Goal: Task Accomplishment & Management: Manage account settings

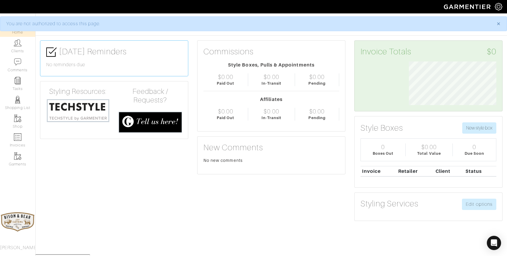
scroll to position [44, 96]
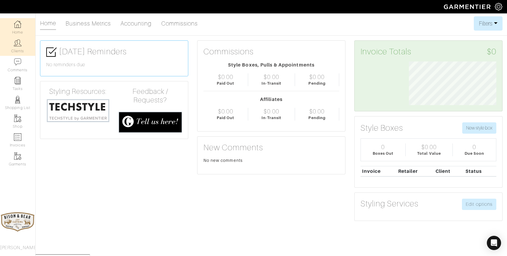
click at [21, 52] on link "Clients" at bounding box center [17, 46] width 35 height 19
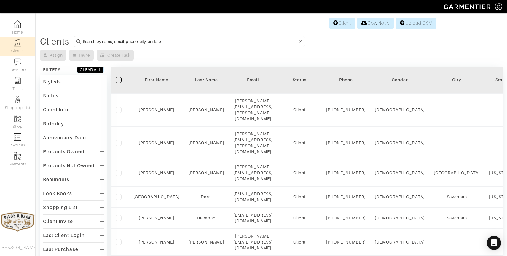
click at [155, 41] on input at bounding box center [190, 41] width 215 height 7
type input "sacka"
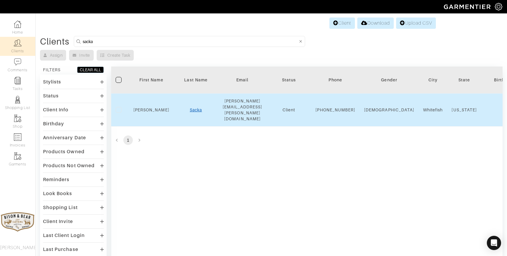
click at [192, 107] on link "Sacka" at bounding box center [196, 109] width 12 height 5
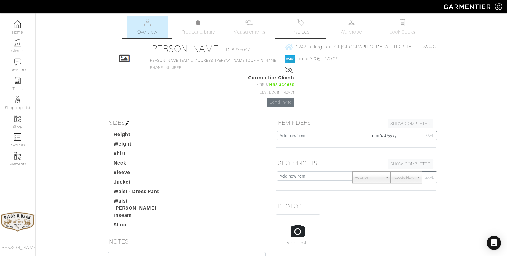
click at [300, 25] on img at bounding box center [300, 22] width 7 height 7
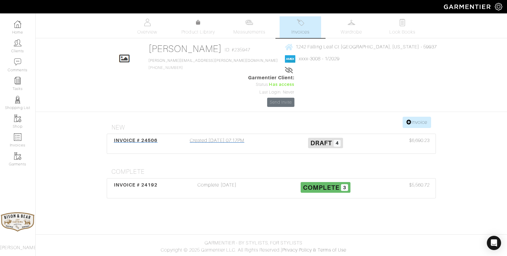
click at [205, 137] on div "Created 09/04/25 07:17PM" at bounding box center [217, 144] width 109 height 14
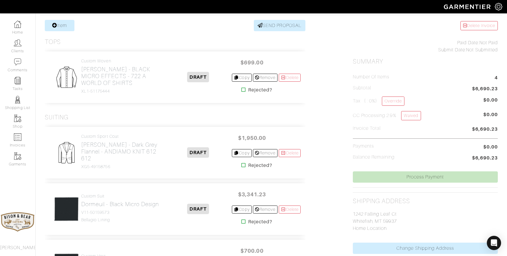
scroll to position [116, 0]
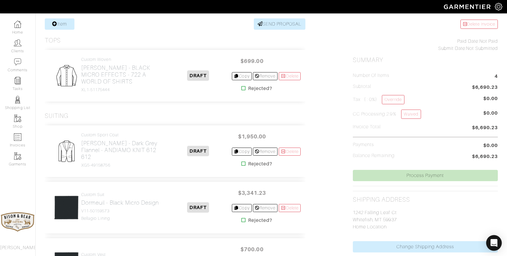
click at [493, 240] on icon "Open Intercom Messenger" at bounding box center [494, 243] width 7 height 8
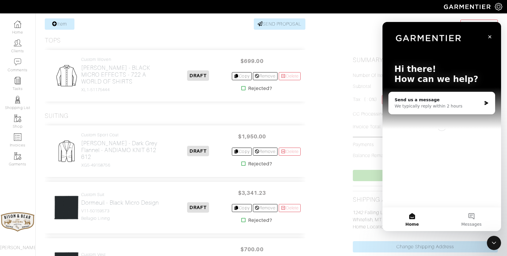
scroll to position [0, 0]
click at [450, 102] on div "Send us a message" at bounding box center [438, 100] width 87 height 6
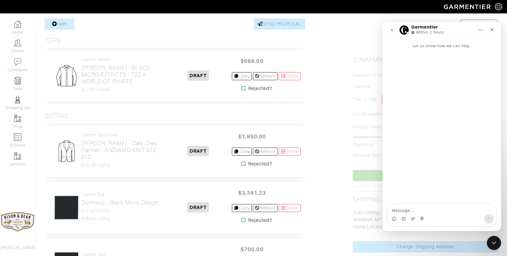
click at [412, 205] on textarea "Message…" at bounding box center [442, 209] width 109 height 10
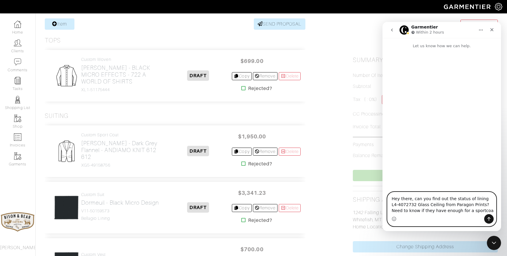
type textarea "Hey there, can you find out the status of lining L4-4072732 Glass Ceiling from …"
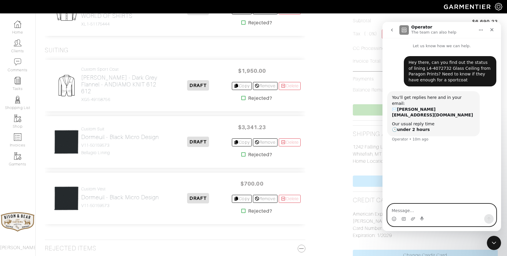
scroll to position [181, 0]
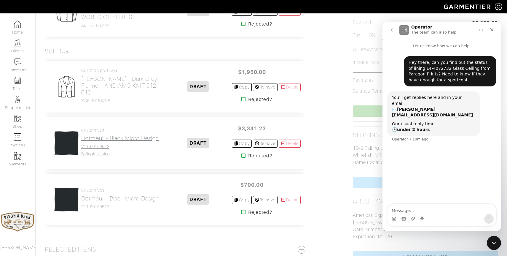
click at [95, 144] on h4 "V11-50159573" at bounding box center [120, 146] width 78 height 5
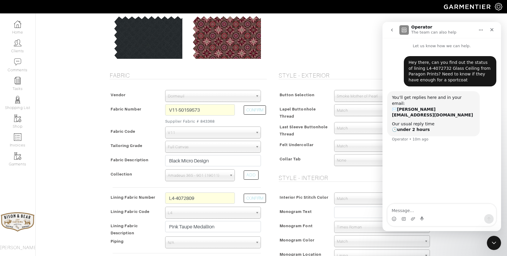
scroll to position [71, 0]
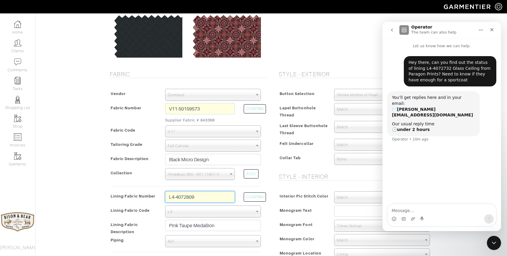
click at [209, 194] on input "L4-4072809" at bounding box center [200, 196] width 70 height 11
click at [207, 196] on input "L4-4072809" at bounding box center [200, 196] width 70 height 11
type input "L4-4072732"
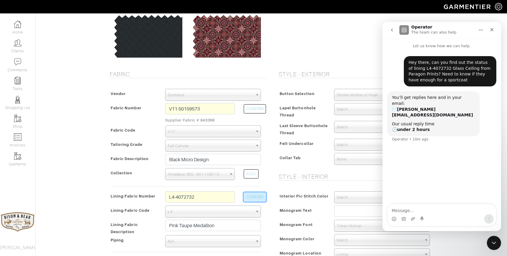
click at [262, 199] on button "CONFIRM" at bounding box center [255, 196] width 22 height 9
select select
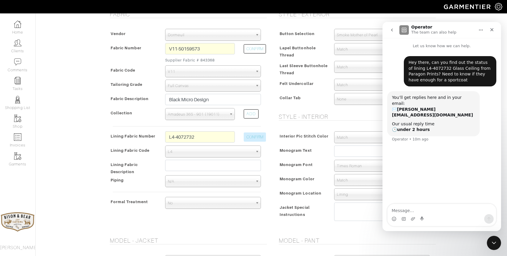
scroll to position [132, 0]
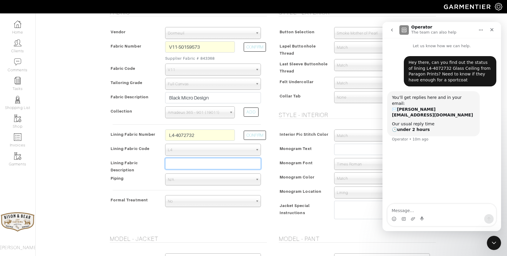
click at [194, 162] on input "text" at bounding box center [213, 163] width 96 height 11
type input "Glass Ceiling"
click at [494, 244] on icon "Close Intercom Messenger" at bounding box center [493, 241] width 7 height 7
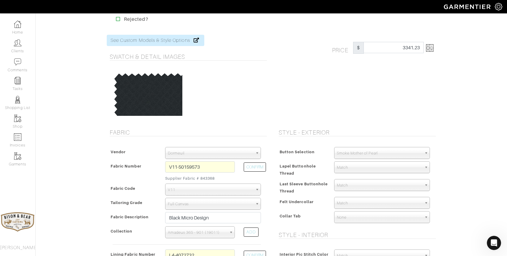
scroll to position [0, 0]
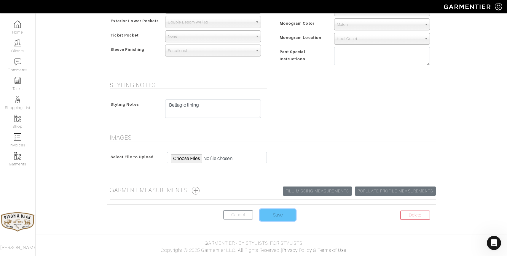
click at [276, 217] on input "Save" at bounding box center [278, 214] width 36 height 11
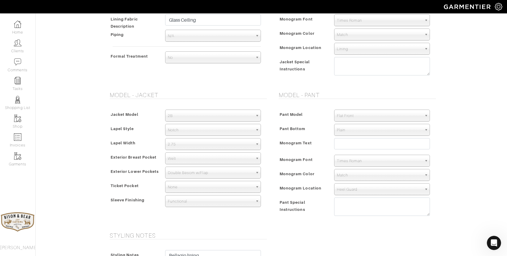
scroll to position [85, 0]
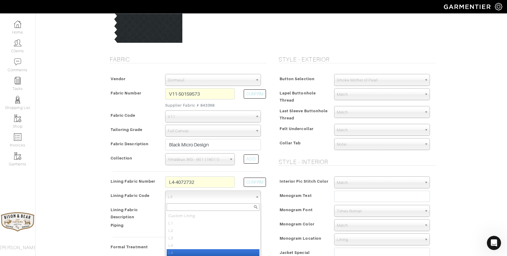
click at [209, 195] on span "L4" at bounding box center [210, 197] width 85 height 12
click at [180, 251] on li "L4" at bounding box center [213, 252] width 93 height 7
select select "6295"
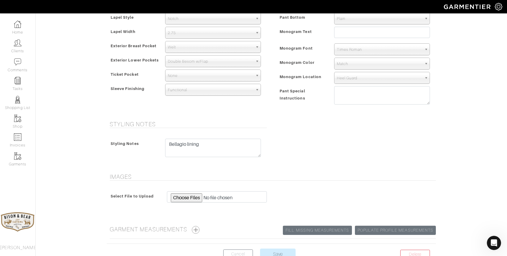
scroll to position [426, 0]
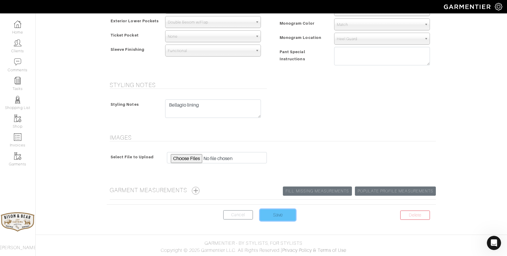
click at [278, 217] on input "Save" at bounding box center [278, 214] width 36 height 11
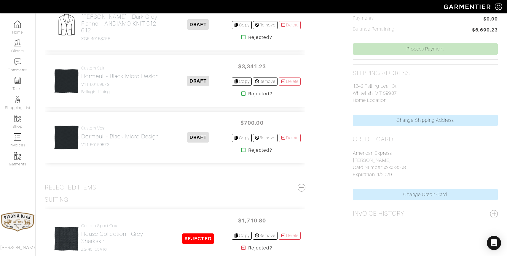
scroll to position [243, 0]
click at [101, 140] on link "Custom Vest Dormeuil - Black Micro Design V11-50159573" at bounding box center [120, 136] width 78 height 22
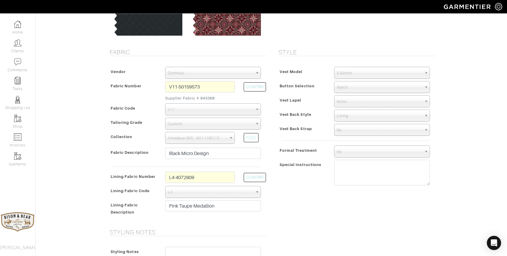
scroll to position [93, 0]
click at [209, 175] on input "L4-4072809" at bounding box center [200, 176] width 70 height 11
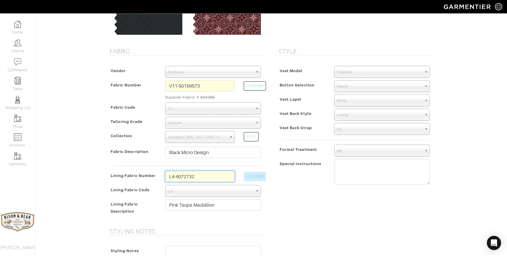
type input "L4-4072732"
click at [256, 174] on button "CONFIRM" at bounding box center [255, 176] width 22 height 9
select select
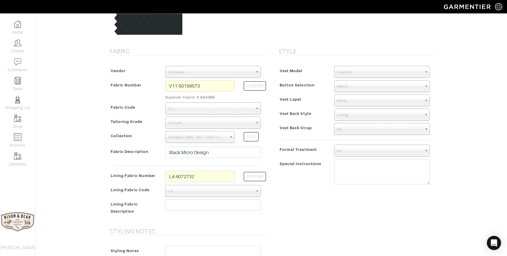
click at [200, 194] on span "L4" at bounding box center [210, 191] width 85 height 12
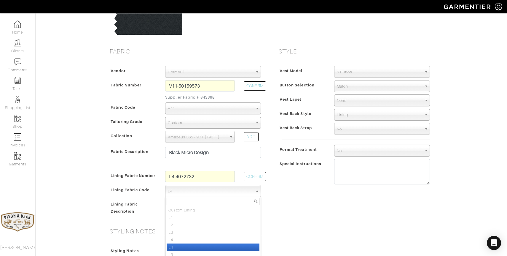
click at [178, 244] on li "L4" at bounding box center [213, 246] width 93 height 7
select select "6295"
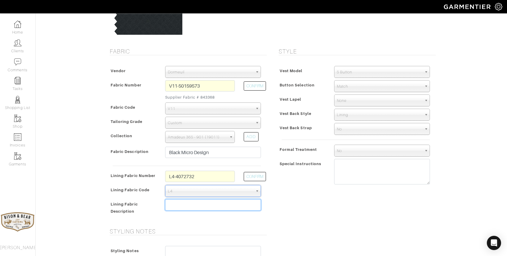
click at [177, 206] on input "text" at bounding box center [213, 204] width 96 height 11
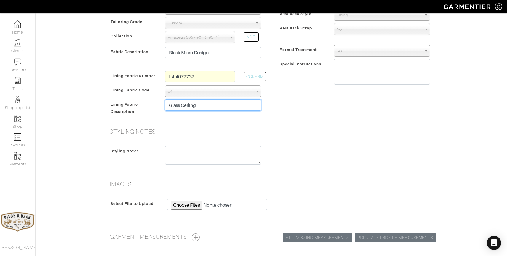
scroll to position [240, 0]
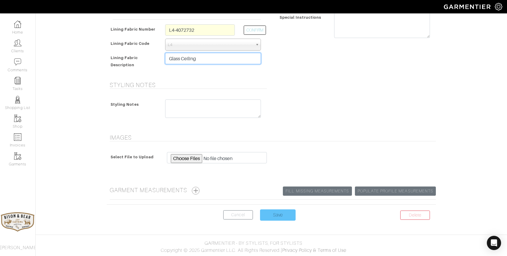
type input "Glass Ceiling"
click at [281, 214] on input "Save" at bounding box center [278, 214] width 36 height 11
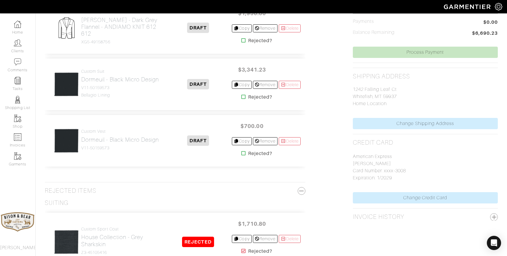
scroll to position [240, 0]
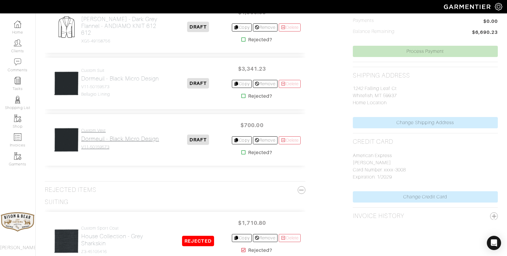
click at [112, 139] on h2 "Dormeuil - Black Micro Design" at bounding box center [120, 138] width 78 height 7
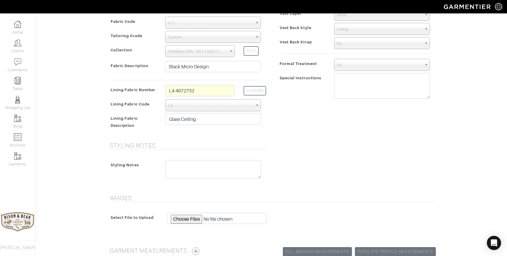
scroll to position [240, 0]
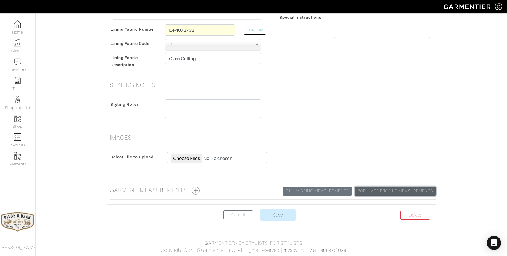
click at [378, 190] on link "Populate Profile Measurements" at bounding box center [395, 190] width 81 height 9
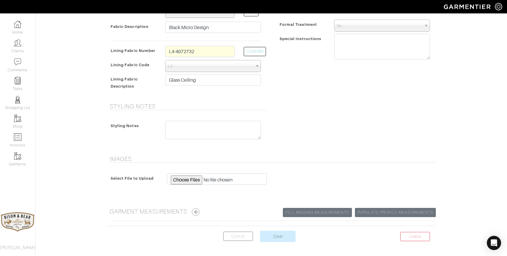
scroll to position [240, 0]
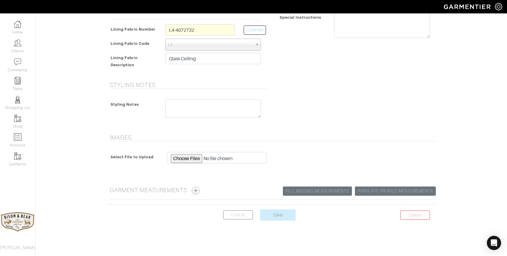
click at [198, 190] on button "button" at bounding box center [196, 191] width 8 height 8
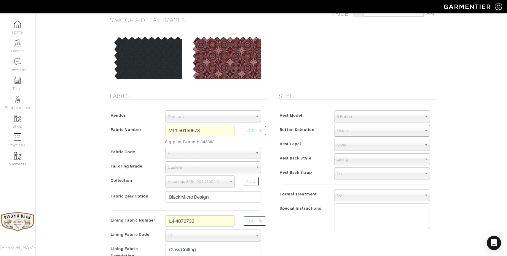
scroll to position [0, 0]
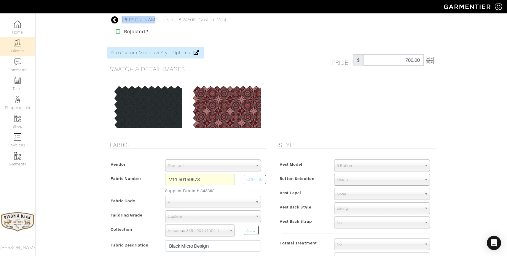
click at [18, 46] on img at bounding box center [17, 42] width 7 height 7
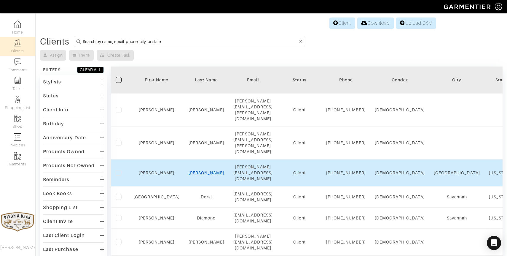
click at [198, 170] on link "Dawkins" at bounding box center [207, 172] width 36 height 5
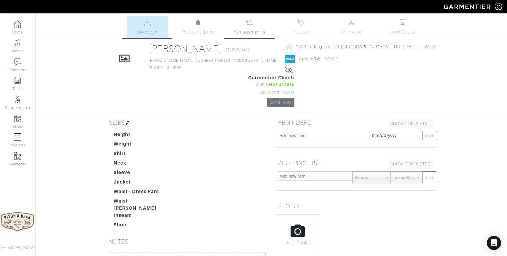
click at [242, 29] on span "Measurements" at bounding box center [249, 31] width 32 height 7
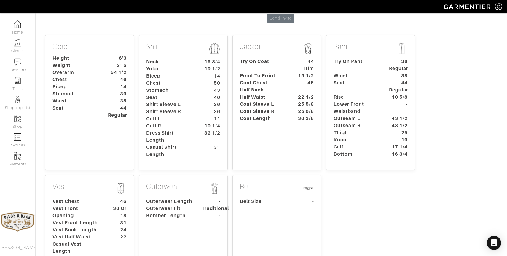
scroll to position [84, 0]
click at [114, 182] on p "Vest" at bounding box center [89, 188] width 74 height 13
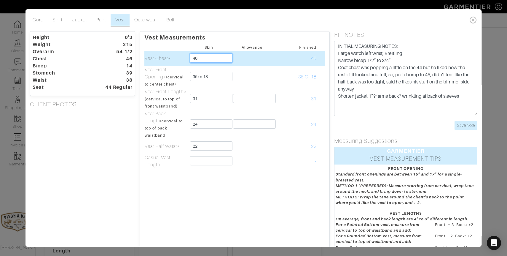
click at [210, 58] on input "46" at bounding box center [211, 57] width 42 height 9
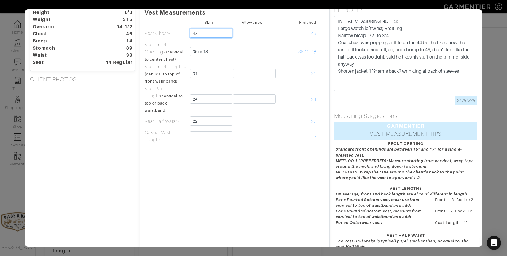
scroll to position [49, 0]
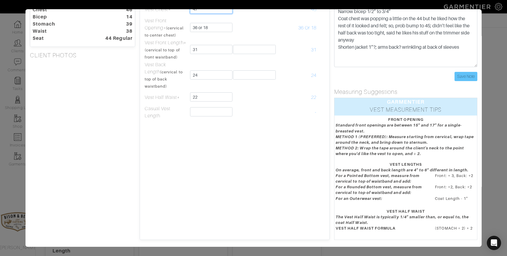
type input "47"
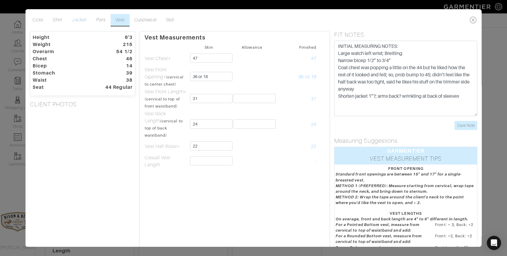
click at [80, 20] on link "Jacket" at bounding box center [79, 20] width 24 height 12
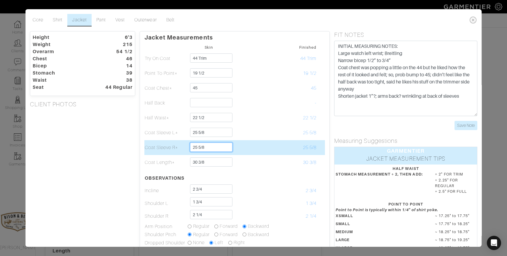
click at [207, 147] on input "25 5/8" at bounding box center [211, 146] width 42 height 9
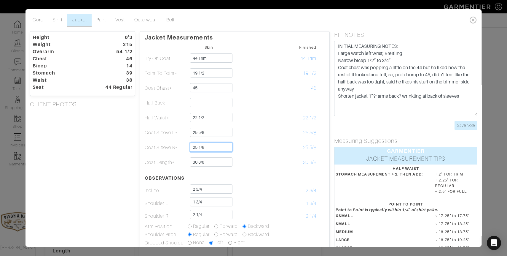
type input "25 1/8"
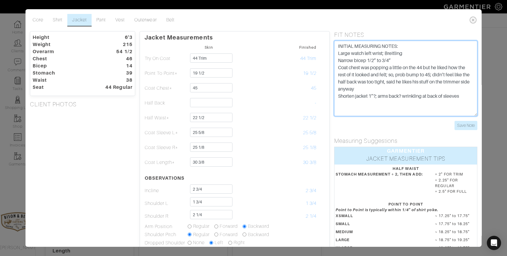
click at [468, 96] on textarea "INITIAL MEASURING NOTES: Large watch left wrist; Breitling Narrow bicep 1/2” to…" at bounding box center [405, 78] width 143 height 75
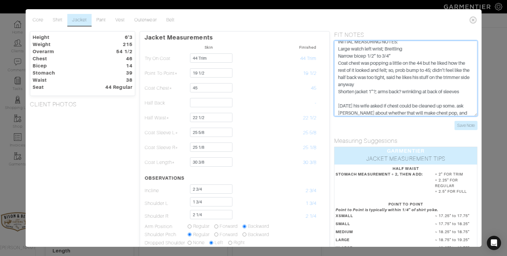
scroll to position [12, 0]
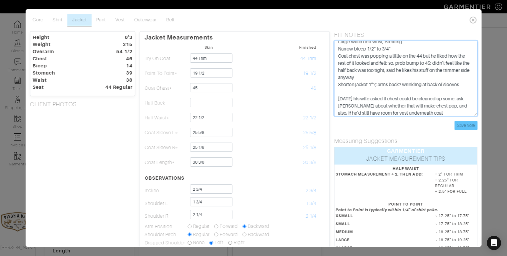
type textarea "INITIAL MEASURING NOTES: Large watch left wrist; Breitling Narrow bicep 1/2” to…"
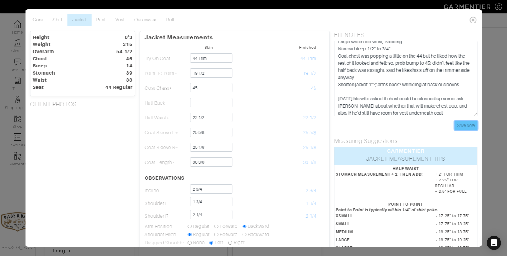
click at [460, 124] on input "Save Note" at bounding box center [465, 125] width 23 height 9
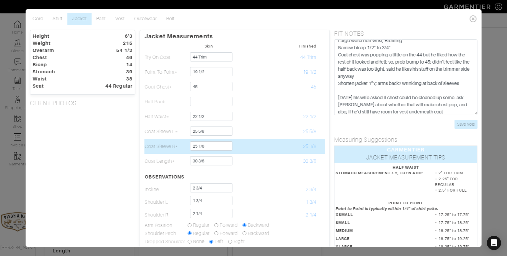
scroll to position [0, 0]
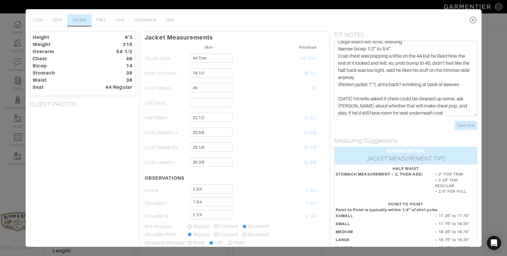
click at [472, 21] on icon at bounding box center [473, 20] width 12 height 12
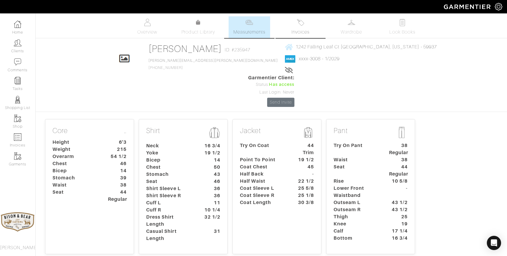
click at [300, 32] on span "Invoices" at bounding box center [301, 31] width 18 height 7
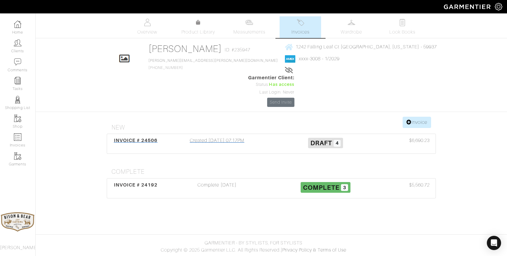
click at [204, 137] on div "Created 09/04/25 07:17PM" at bounding box center [217, 144] width 109 height 14
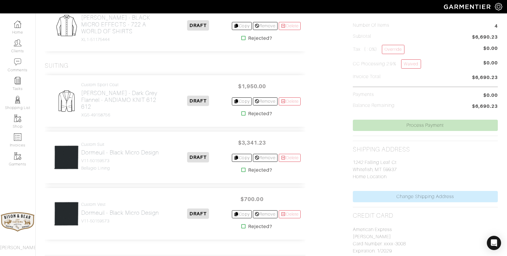
scroll to position [166, 0]
click at [138, 215] on h2 "Dormeuil - Black Micro Design" at bounding box center [120, 213] width 78 height 7
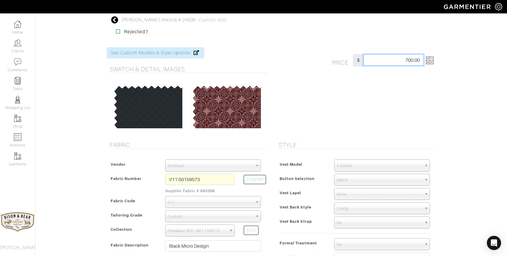
click at [415, 56] on input "700.00" at bounding box center [394, 59] width 60 height 11
click at [429, 61] on img at bounding box center [429, 60] width 7 height 7
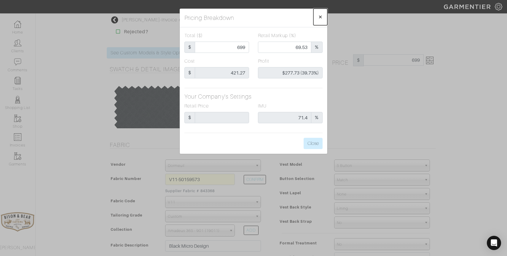
click at [321, 18] on span "×" at bounding box center [320, 17] width 4 height 8
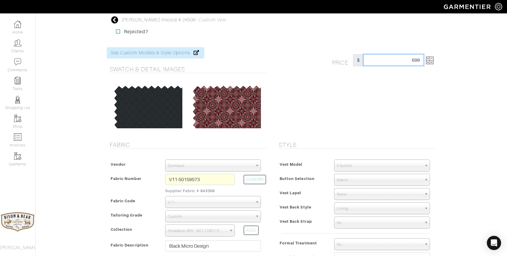
click at [414, 60] on input "699" at bounding box center [394, 59] width 60 height 11
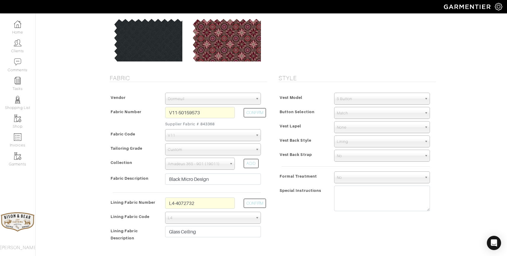
scroll to position [240, 0]
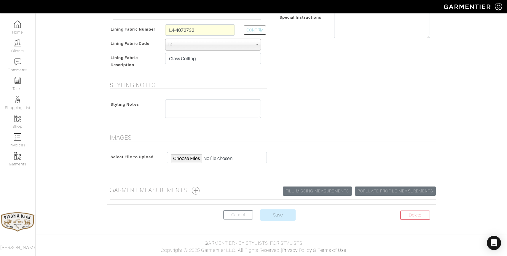
type input "649"
click at [281, 222] on center "Delete Cancel Save" at bounding box center [271, 218] width 329 height 18
click at [280, 215] on input "Save" at bounding box center [278, 214] width 36 height 11
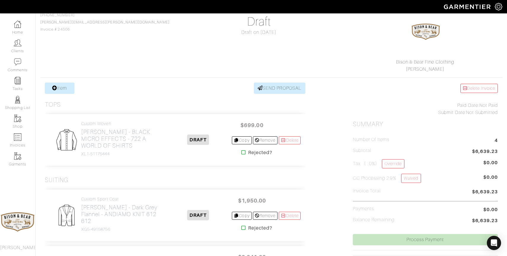
scroll to position [55, 0]
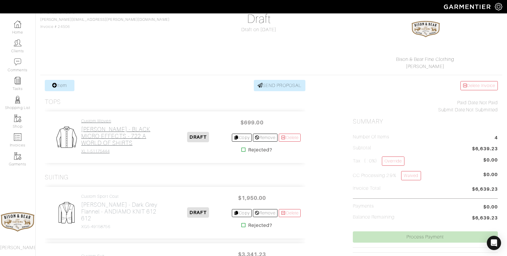
click at [103, 136] on h2 "[PERSON_NAME] - BLACK MICRO EFFECTS - 722 A WORLD OF SHIRTS" at bounding box center [122, 136] width 83 height 20
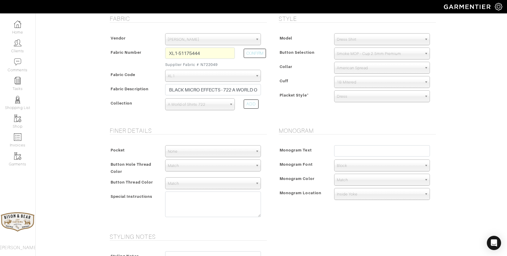
scroll to position [129, 0]
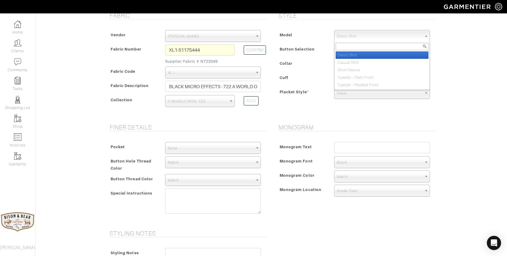
click at [376, 38] on span "Dress Shirt" at bounding box center [379, 36] width 85 height 12
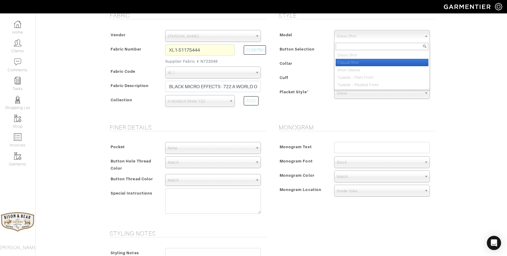
click at [354, 63] on li "Casual Shirt" at bounding box center [382, 62] width 93 height 7
select select "2"
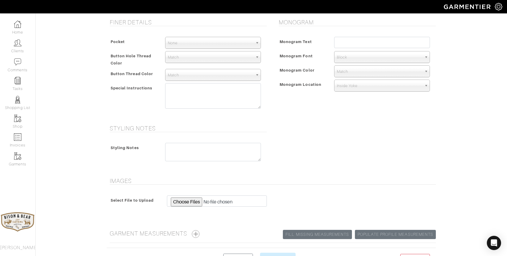
scroll to position [278, 0]
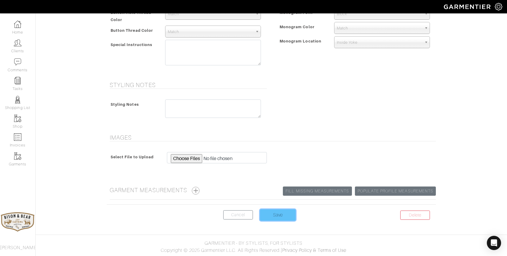
click at [278, 216] on input "Save" at bounding box center [278, 214] width 36 height 11
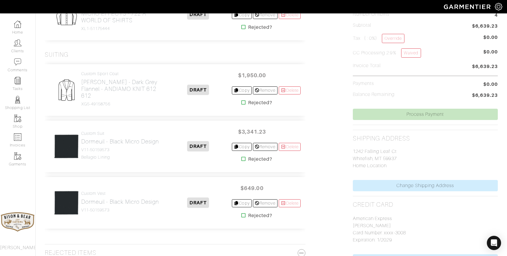
scroll to position [181, 0]
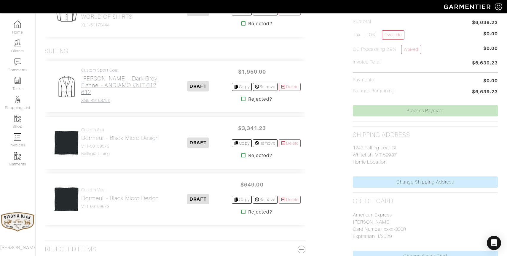
click at [140, 88] on h2 "[PERSON_NAME] - Dark Grey Flannel - ANDIAMO KNIT 612 612" at bounding box center [122, 85] width 83 height 20
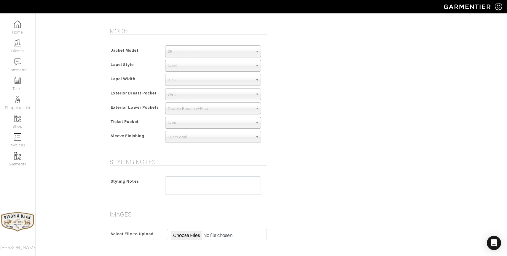
scroll to position [345, 0]
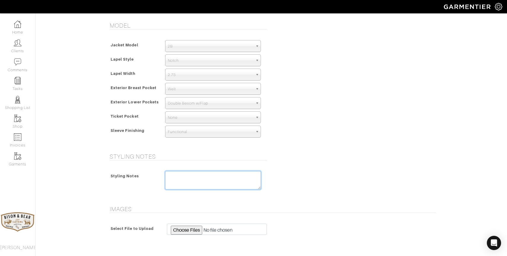
click at [209, 179] on textarea at bounding box center [213, 180] width 96 height 18
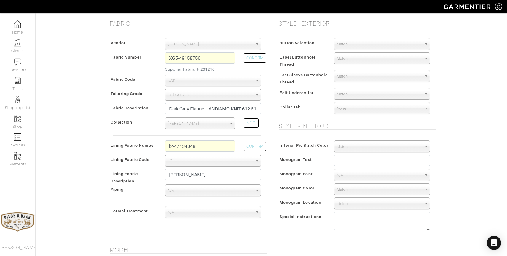
scroll to position [122, 0]
type textarea "Western style shacket"
click at [225, 144] on input "l2-47134348" at bounding box center [200, 145] width 70 height 11
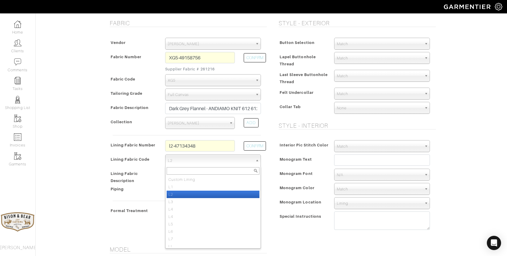
click at [203, 161] on span "L2" at bounding box center [210, 161] width 85 height 12
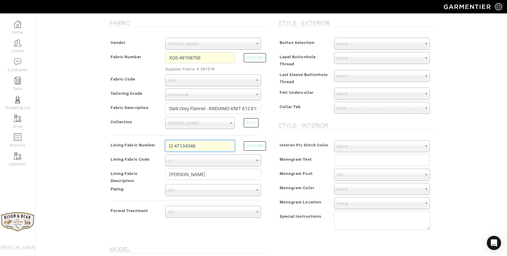
click at [202, 146] on input "l2-47134348" at bounding box center [200, 145] width 70 height 11
type input "l2-47134362"
click at [253, 145] on button "CONFIRM" at bounding box center [255, 145] width 22 height 9
type input "Silver Paisley"
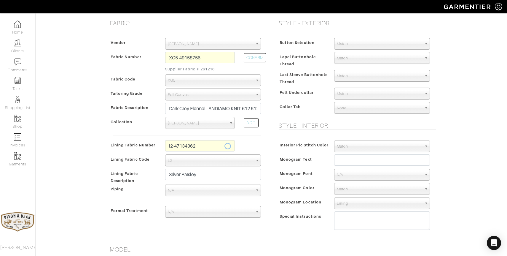
type input "1965.21"
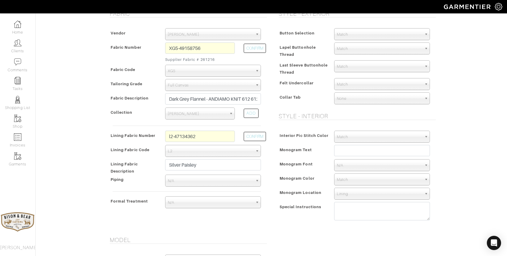
scroll to position [131, 0]
click at [363, 33] on span "Match" at bounding box center [379, 34] width 85 height 12
click at [355, 33] on span "Match" at bounding box center [379, 34] width 85 height 12
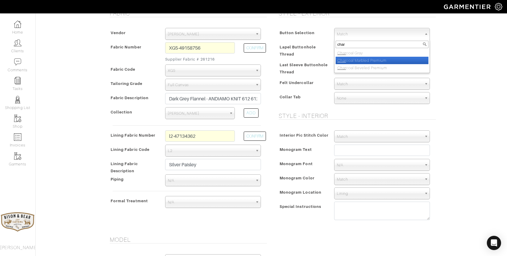
type input "char"
click at [376, 61] on li "Char coal Marbled Premium" at bounding box center [382, 60] width 93 height 7
select select "110"
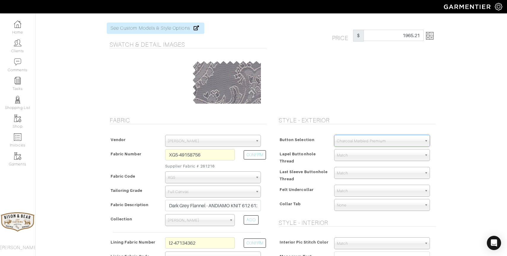
scroll to position [0, 0]
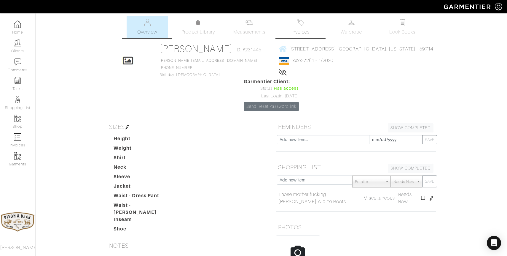
click at [304, 21] on img at bounding box center [300, 22] width 7 height 7
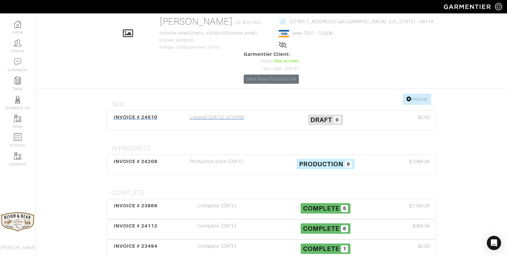
scroll to position [29, 0]
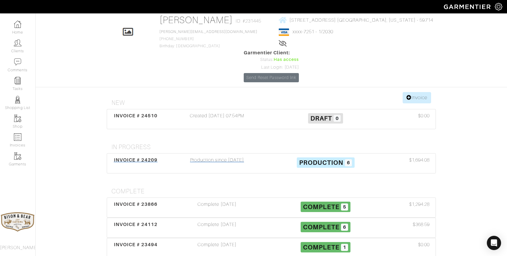
click at [219, 156] on div "Production since [DATE]" at bounding box center [217, 163] width 109 height 14
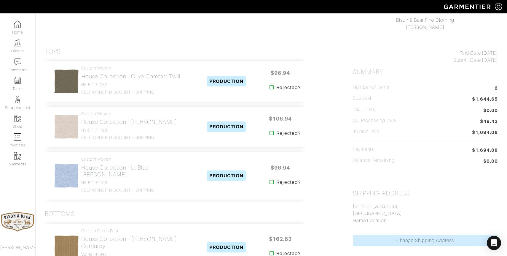
scroll to position [93, 0]
click at [97, 75] on h2 "House Collection - Olive Comfort Twill" at bounding box center [130, 77] width 99 height 7
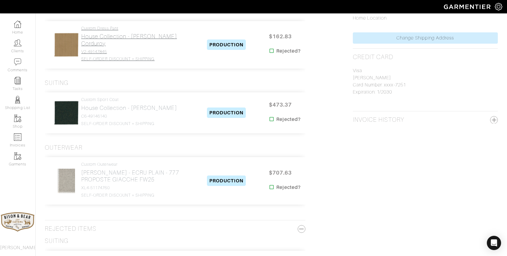
scroll to position [303, 0]
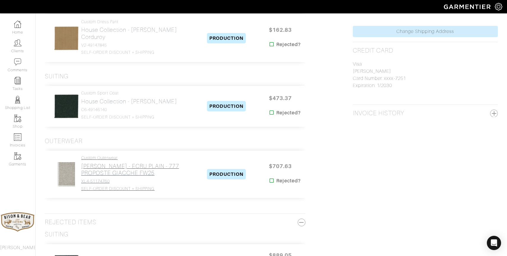
click at [106, 163] on h2 "[PERSON_NAME] - ECRU PLAIN - 777 PROPOSTE GIACCHE FW25" at bounding box center [137, 170] width 112 height 14
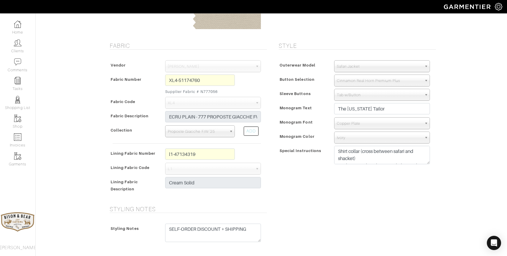
scroll to position [94, 0]
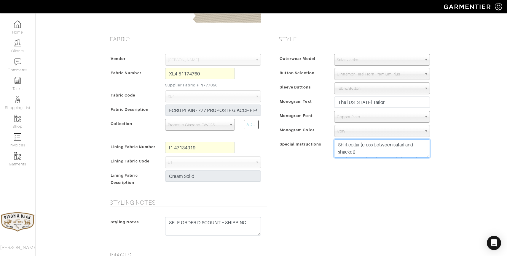
drag, startPoint x: 337, startPoint y: 144, endPoint x: 340, endPoint y: 144, distance: 3.3
click at [340, 144] on textarea "Shirt collar (cross between safari and shacket) Pockets: Patch with inverted pl…" at bounding box center [382, 148] width 96 height 18
click at [368, 155] on textarea "Shirt collar (cross between safari and shacket) Pockets: Patch with inverted pl…" at bounding box center [382, 148] width 96 height 18
